Goal: Transaction & Acquisition: Book appointment/travel/reservation

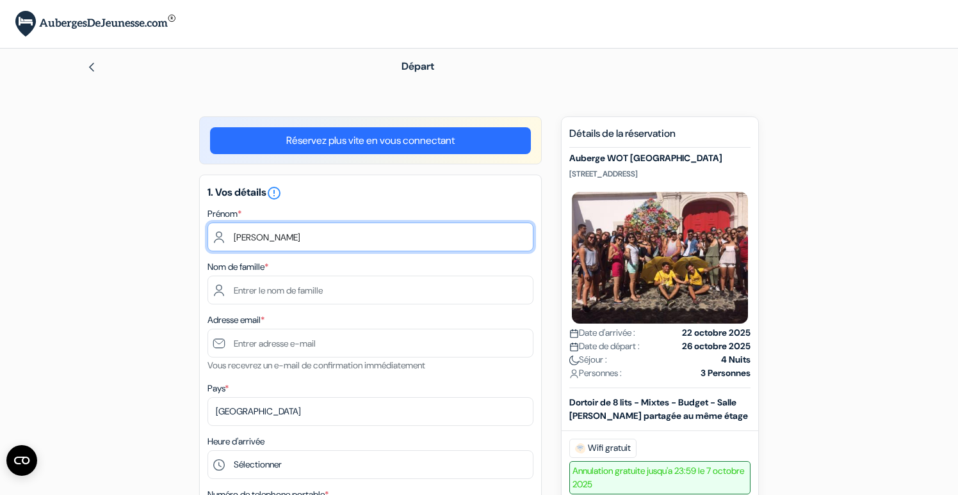
type input "[PERSON_NAME]"
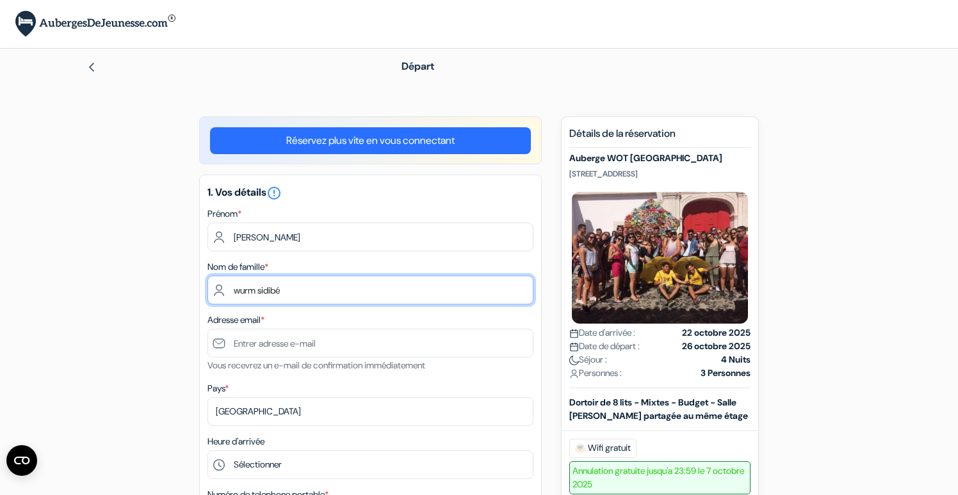
type input "wurm sidibé"
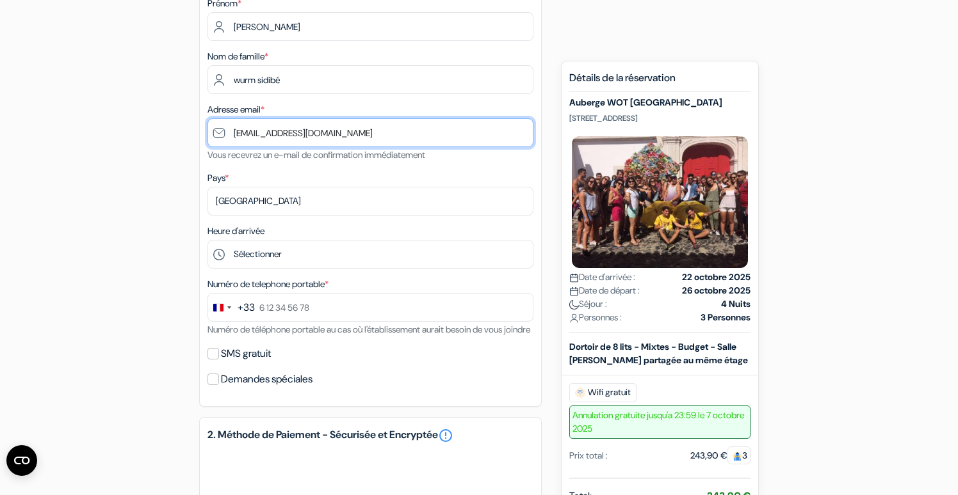
scroll to position [211, 0]
type input "[EMAIL_ADDRESS][DOMAIN_NAME]"
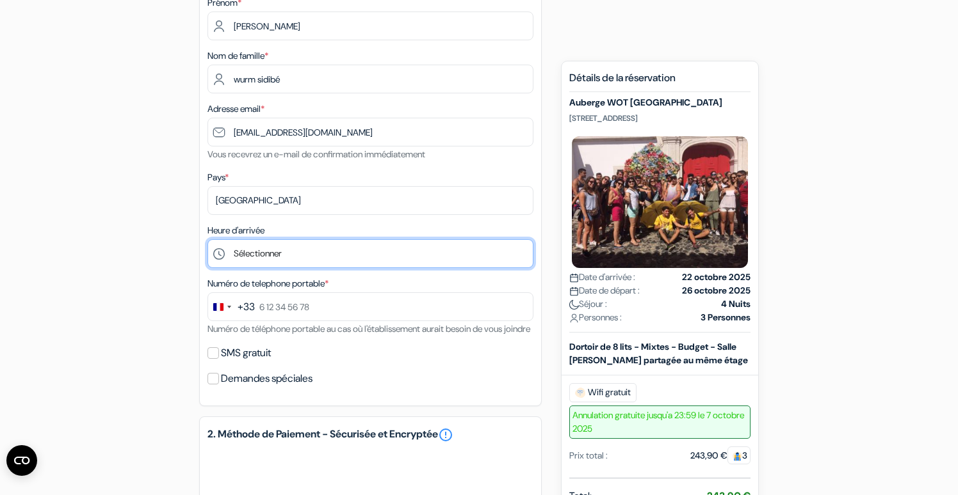
select select "10"
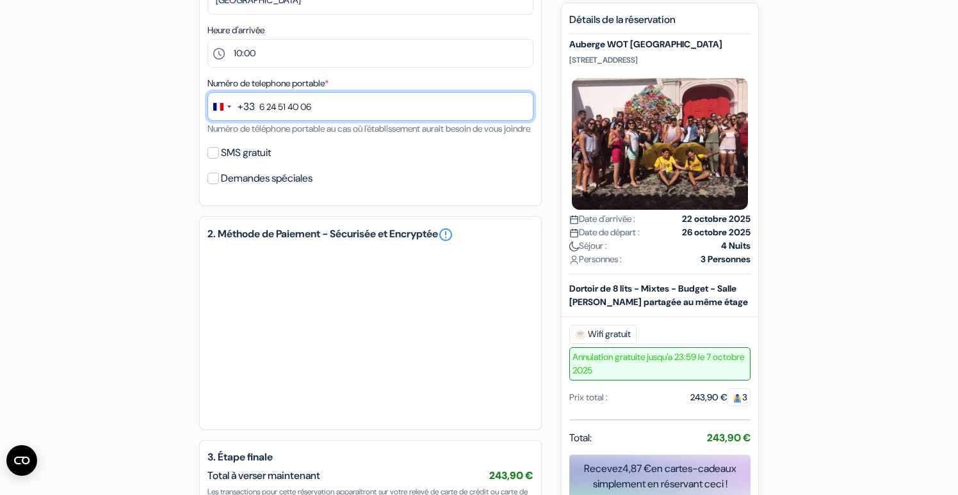
scroll to position [412, 0]
type input "6 24 51 40 06"
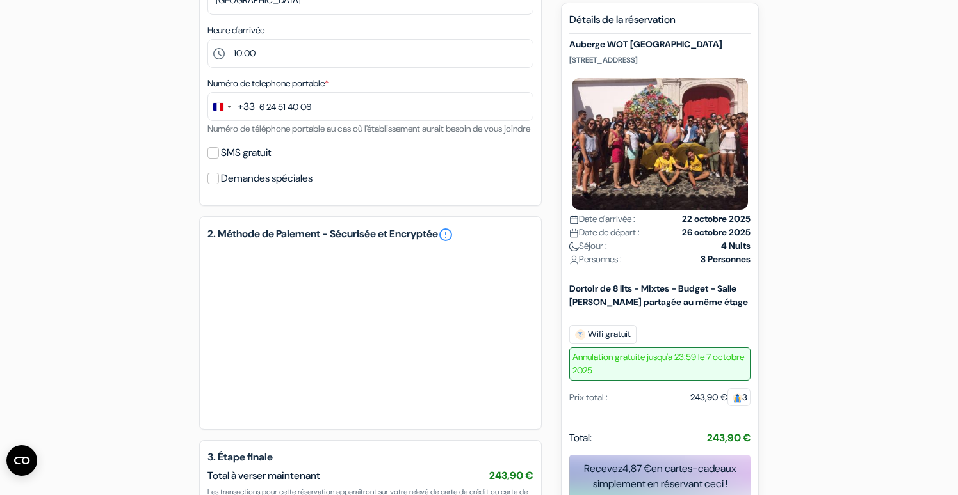
click at [746, 406] on span "3" at bounding box center [738, 397] width 23 height 18
click at [683, 404] on div "Prix total : 243,90 € 3" at bounding box center [659, 396] width 181 height 13
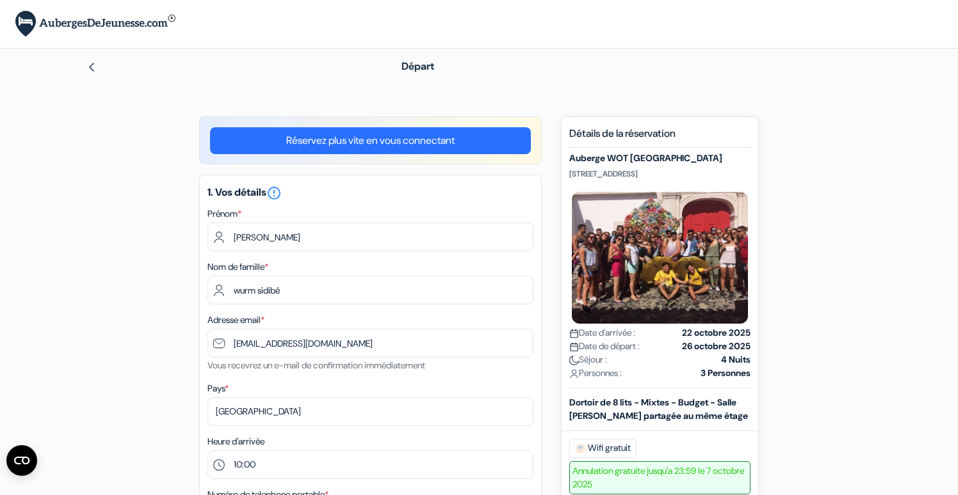
scroll to position [0, 0]
click at [84, 60] on div "Départ" at bounding box center [478, 67] width 845 height 36
click at [99, 69] on div at bounding box center [222, 66] width 273 height 15
click at [84, 64] on div "Départ" at bounding box center [478, 67] width 845 height 36
click at [91, 67] on img at bounding box center [91, 67] width 10 height 10
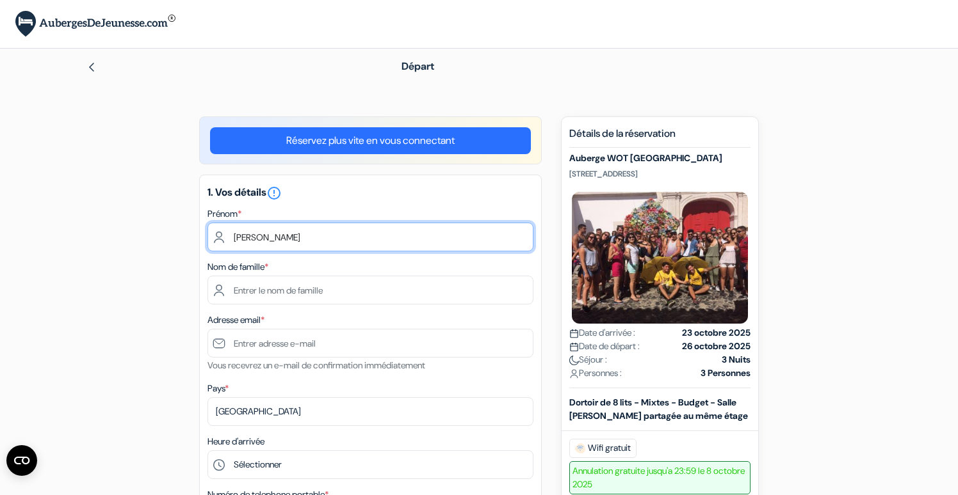
type input "[PERSON_NAME]"
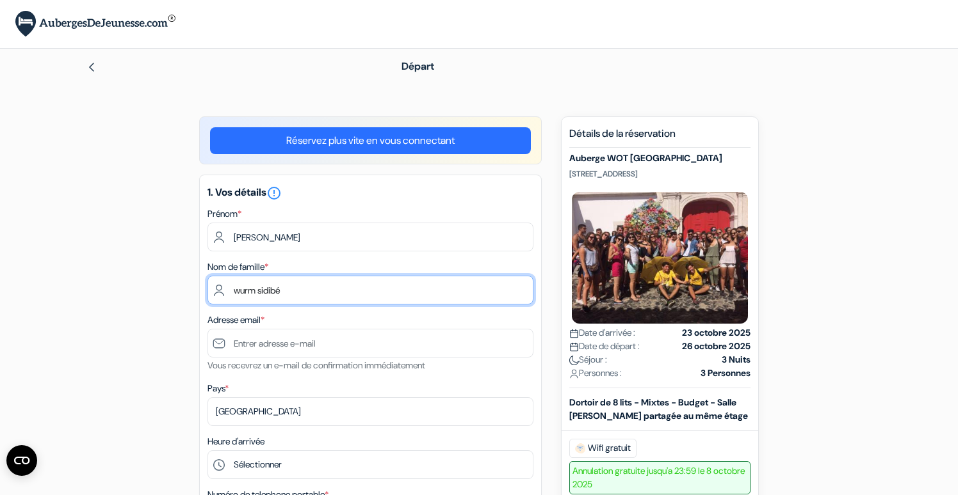
type input "wurm sidibé"
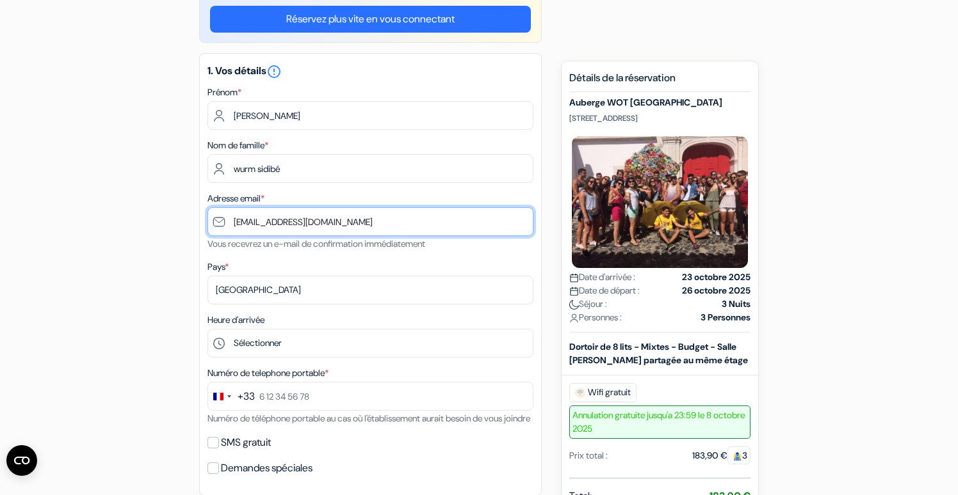
scroll to position [161, 0]
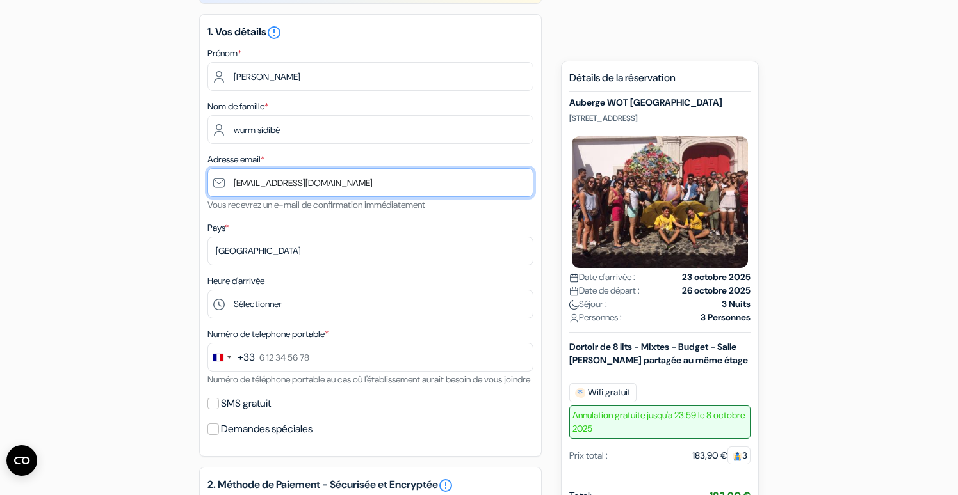
type input "[EMAIL_ADDRESS][DOMAIN_NAME]"
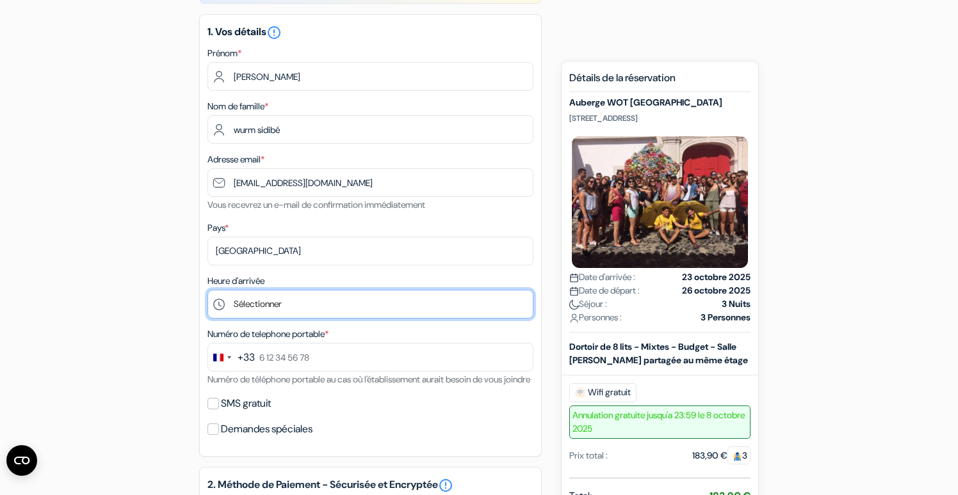
select select "10"
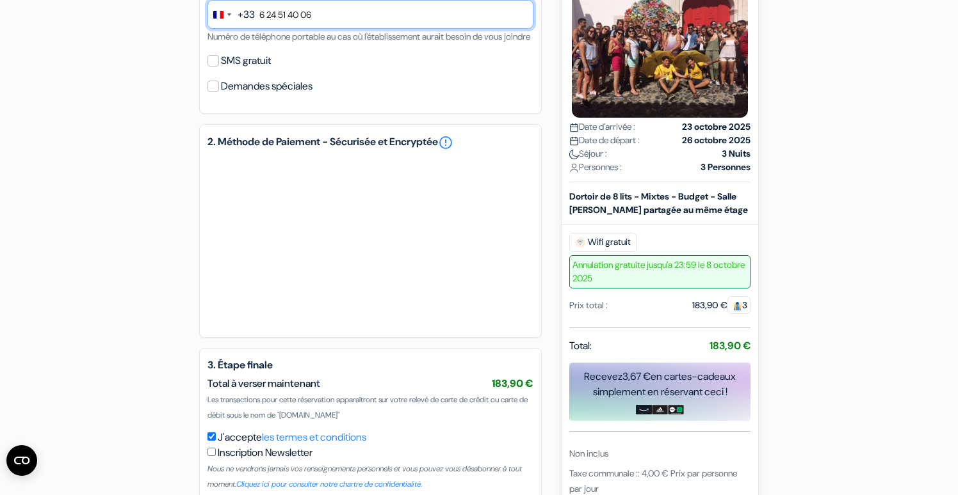
scroll to position [509, 0]
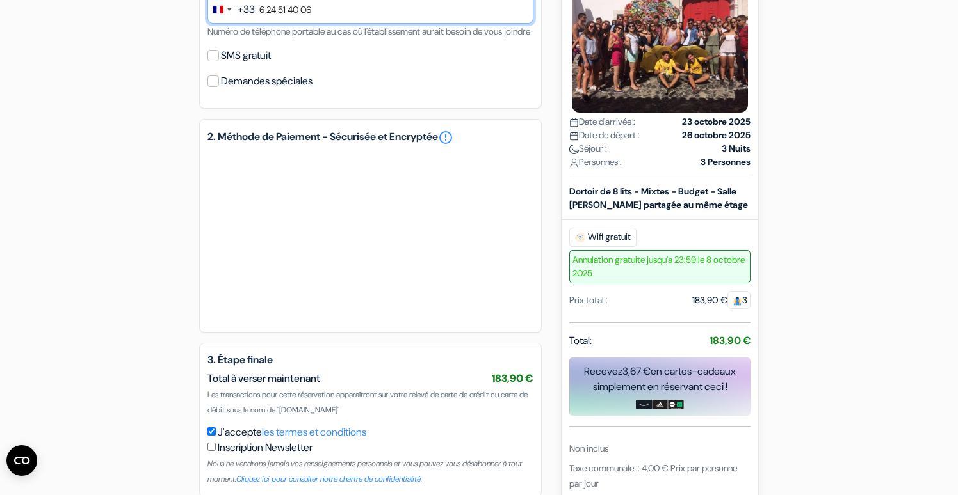
type input "6 24 51 40 06"
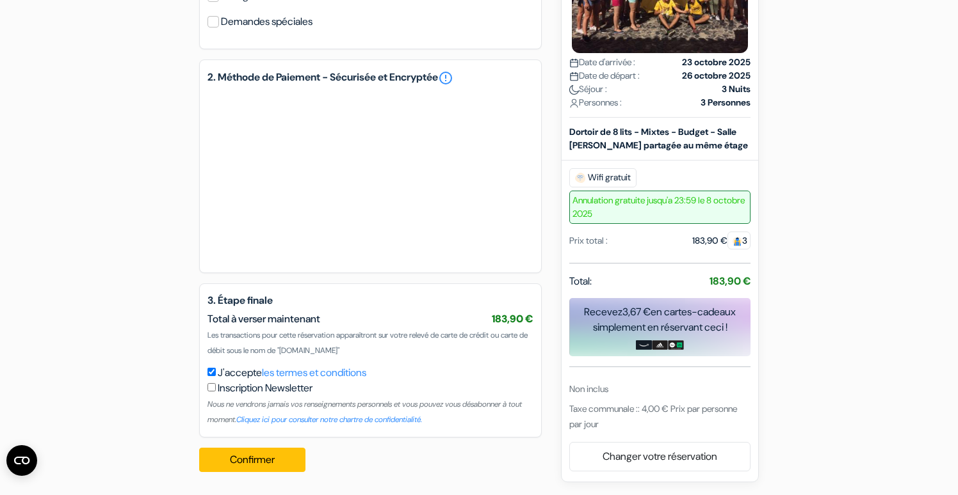
scroll to position [584, 0]
click at [280, 456] on button "Confirmer Loading..." at bounding box center [252, 460] width 106 height 24
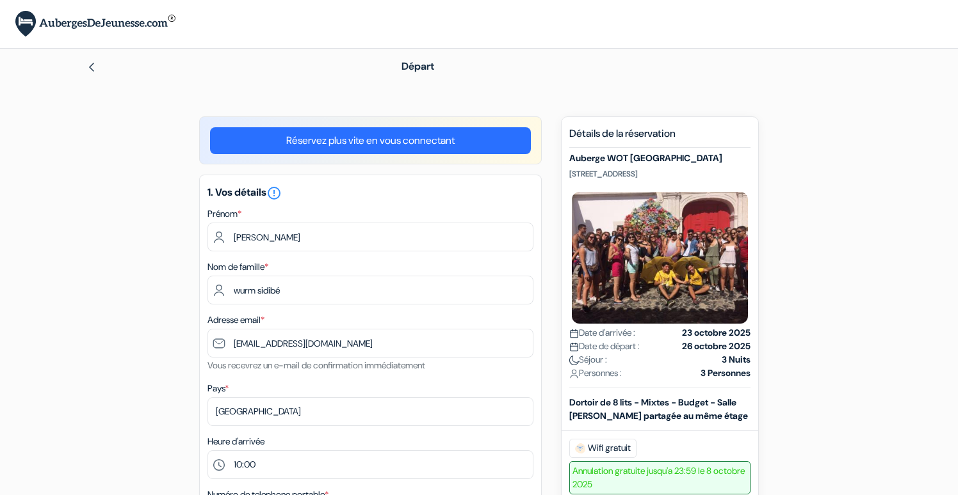
select select "10"
